Goal: Find specific page/section: Find specific page/section

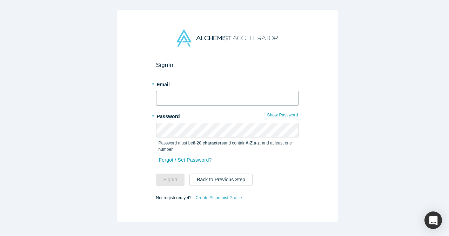
type input "[EMAIL_ADDRESS][DOMAIN_NAME]"
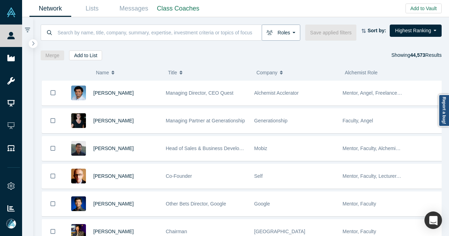
click at [297, 28] on button "Roles" at bounding box center [280, 33] width 39 height 16
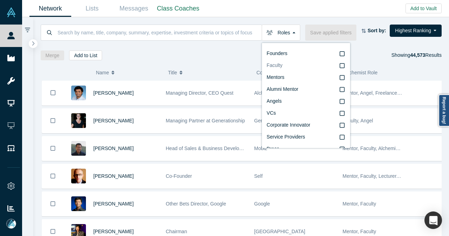
click at [274, 66] on span "Faculty" at bounding box center [274, 65] width 16 height 6
click at [0, 0] on input "Faculty" at bounding box center [0, 0] width 0 height 0
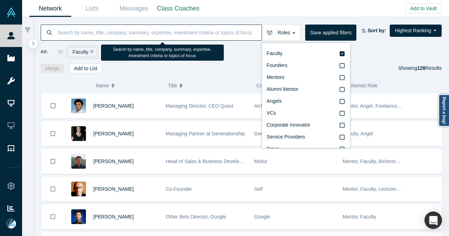
click at [176, 28] on input at bounding box center [159, 32] width 205 height 16
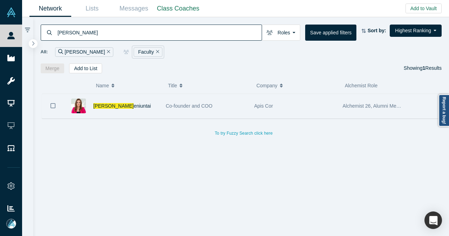
click at [146, 106] on div "[PERSON_NAME] eniuntai" at bounding box center [125, 106] width 65 height 24
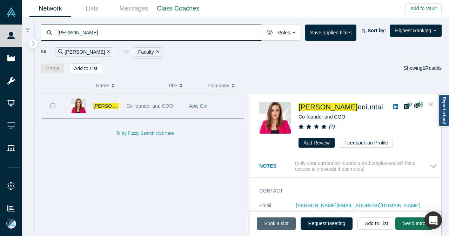
click at [270, 226] on link "Book a slot" at bounding box center [276, 223] width 39 height 12
drag, startPoint x: 81, startPoint y: 36, endPoint x: 56, endPoint y: 40, distance: 25.9
click at [56, 40] on div "[PERSON_NAME]" at bounding box center [151, 33] width 221 height 16
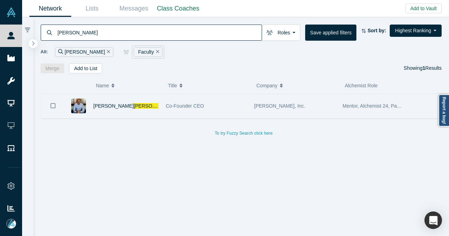
click at [145, 108] on div "[PERSON_NAME] n" at bounding box center [125, 106] width 65 height 24
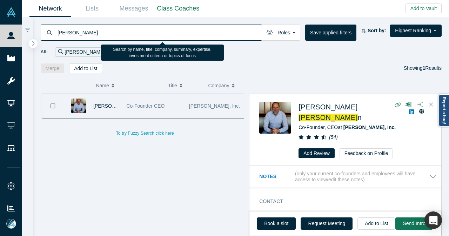
drag, startPoint x: 127, startPoint y: 39, endPoint x: 40, endPoint y: 41, distance: 86.9
click at [40, 41] on div "[PERSON_NAME] Roles Faculty Founders Mentors Alumni Mentor Angels VCs Corporate…" at bounding box center [241, 45] width 416 height 56
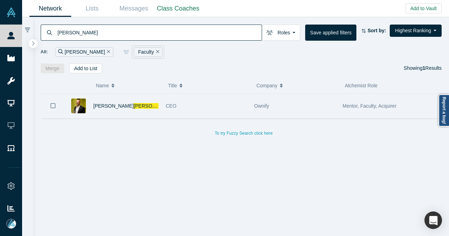
click at [151, 107] on div "[PERSON_NAME]" at bounding box center [125, 106] width 65 height 24
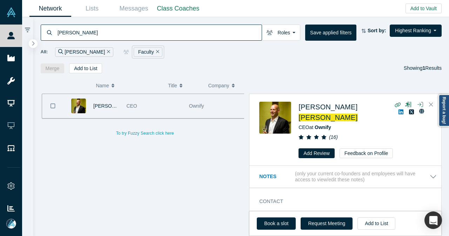
drag, startPoint x: 148, startPoint y: 35, endPoint x: 51, endPoint y: 34, distance: 96.4
click at [51, 34] on div "[PERSON_NAME]" at bounding box center [151, 33] width 221 height 16
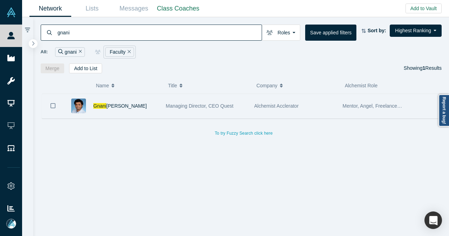
click at [161, 108] on div "[PERSON_NAME]" at bounding box center [113, 106] width 98 height 24
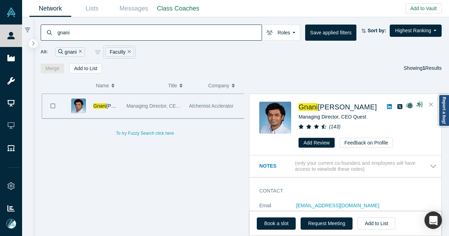
drag, startPoint x: 75, startPoint y: 39, endPoint x: 40, endPoint y: 38, distance: 35.1
click at [40, 38] on div "gnani Roles Faculty Founders Mentors Alumni Mentor Angels VCs Corporate Innovat…" at bounding box center [241, 45] width 416 height 56
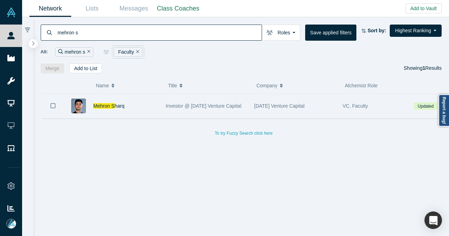
drag, startPoint x: 135, startPoint y: 112, endPoint x: 138, endPoint y: 111, distance: 3.6
click at [135, 111] on div "[PERSON_NAME] S harq" at bounding box center [125, 106] width 65 height 24
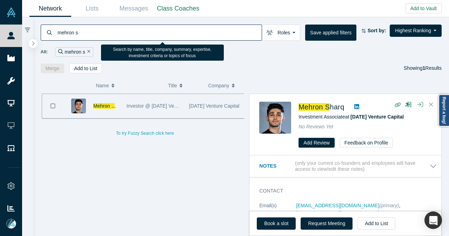
drag, startPoint x: 90, startPoint y: 32, endPoint x: 51, endPoint y: 36, distance: 39.8
click at [52, 37] on div "mehron s" at bounding box center [151, 33] width 221 height 16
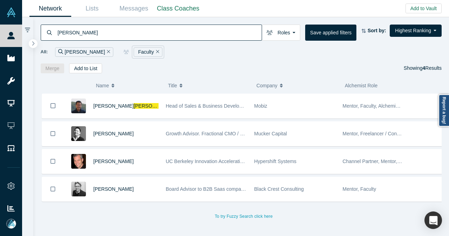
click at [145, 105] on div "[PERSON_NAME]" at bounding box center [125, 106] width 65 height 24
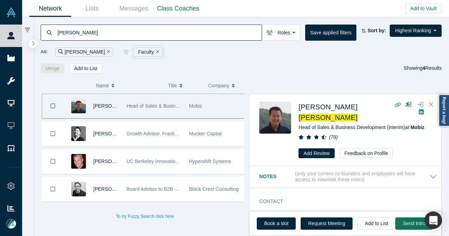
drag, startPoint x: 90, startPoint y: 33, endPoint x: 51, endPoint y: 34, distance: 39.3
click at [51, 34] on div "[PERSON_NAME]" at bounding box center [151, 33] width 221 height 16
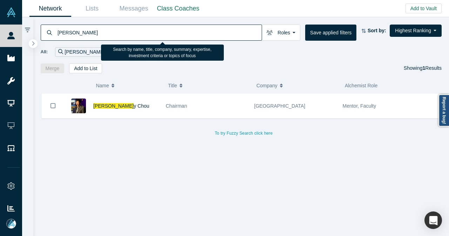
click at [83, 35] on input "[PERSON_NAME]" at bounding box center [159, 32] width 205 height 16
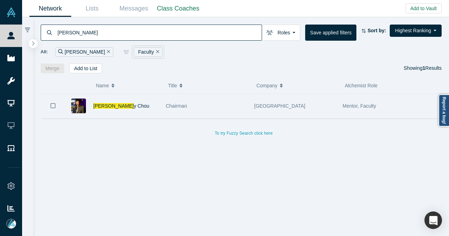
click at [141, 107] on div "[PERSON_NAME]" at bounding box center [125, 106] width 65 height 24
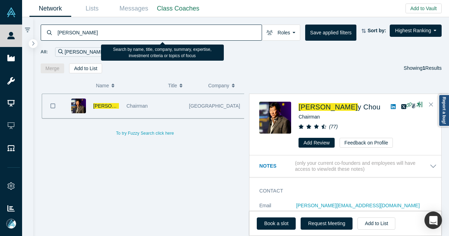
drag, startPoint x: 80, startPoint y: 34, endPoint x: 56, endPoint y: 36, distance: 24.2
click at [56, 36] on div "[PERSON_NAME]" at bounding box center [151, 33] width 221 height 16
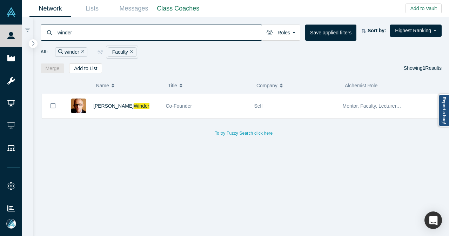
drag, startPoint x: 148, startPoint y: 107, endPoint x: 173, endPoint y: 124, distance: 30.5
click at [148, 107] on div "[PERSON_NAME]" at bounding box center [125, 106] width 65 height 24
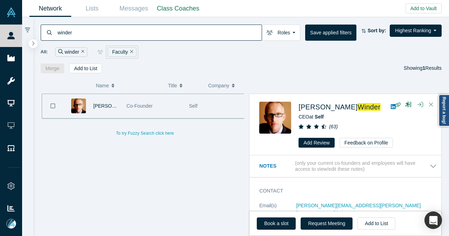
drag, startPoint x: 115, startPoint y: 36, endPoint x: 51, endPoint y: 36, distance: 64.1
click at [51, 36] on div "winder" at bounding box center [151, 33] width 221 height 16
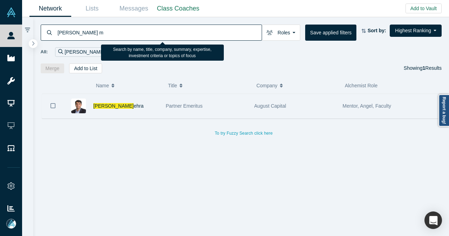
drag, startPoint x: 140, startPoint y: 108, endPoint x: 146, endPoint y: 114, distance: 9.2
click at [140, 108] on div "[PERSON_NAME] M ehra" at bounding box center [125, 106] width 65 height 24
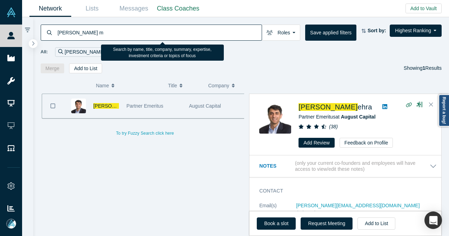
drag, startPoint x: 85, startPoint y: 32, endPoint x: 32, endPoint y: 34, distance: 53.3
click at [32, 34] on div "[PERSON_NAME] m Roles Faculty Founders Mentors Alumni Mentor Angels VCs Corpora…" at bounding box center [235, 126] width 427 height 219
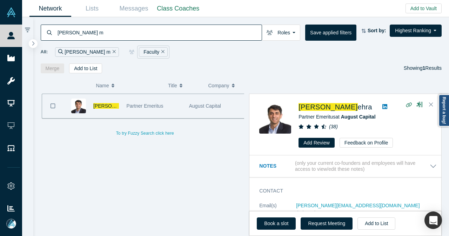
type input "w"
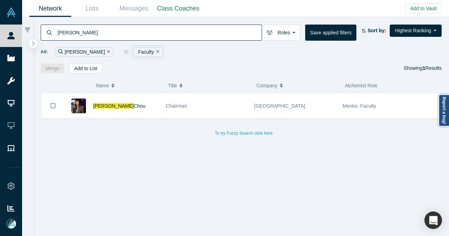
type input "[PERSON_NAME]"
click at [134, 104] on div "[PERSON_NAME]" at bounding box center [125, 106] width 65 height 24
